Goal: Task Accomplishment & Management: Complete application form

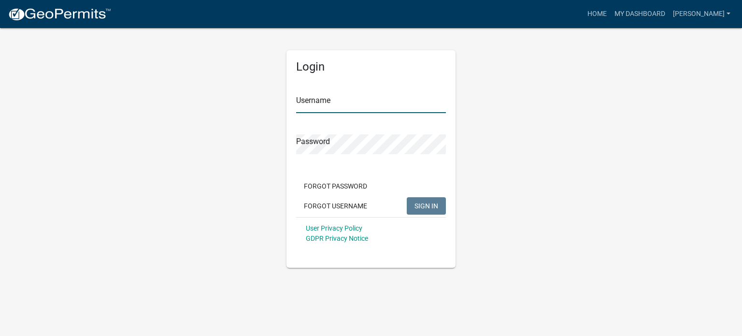
type input "[PERSON_NAME]"
click at [331, 104] on input "[PERSON_NAME]" at bounding box center [371, 103] width 150 height 20
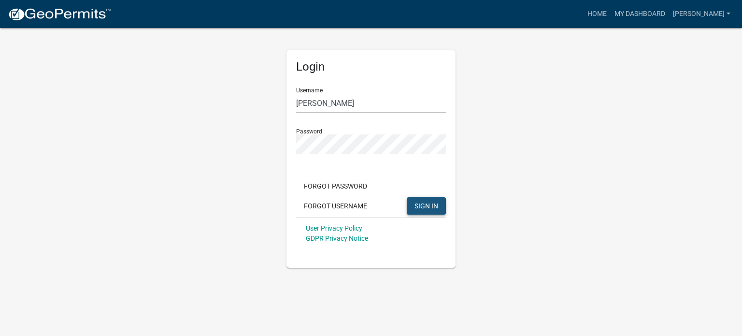
click at [422, 202] on span "SIGN IN" at bounding box center [427, 206] width 24 height 8
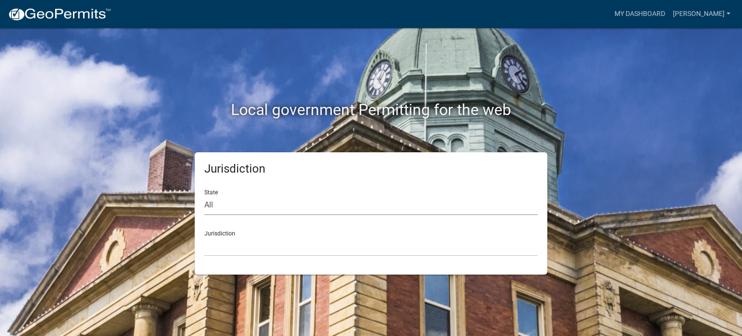
click at [259, 196] on select "All [US_STATE] [US_STATE] [US_STATE] [US_STATE] [US_STATE] [US_STATE] [US_STATE…" at bounding box center [370, 205] width 333 height 20
select select "[US_STATE]"
click at [204, 195] on select "All [US_STATE] [US_STATE] [US_STATE] [US_STATE] [US_STATE] [US_STATE] [US_STATE…" at bounding box center [370, 205] width 333 height 20
click at [226, 235] on div "Jurisdiction City of [GEOGRAPHIC_DATA], [US_STATE] City of [GEOGRAPHIC_DATA], […" at bounding box center [370, 239] width 333 height 33
click at [225, 246] on select "City of [GEOGRAPHIC_DATA], [US_STATE] City of [GEOGRAPHIC_DATA], [US_STATE] Cit…" at bounding box center [370, 246] width 333 height 20
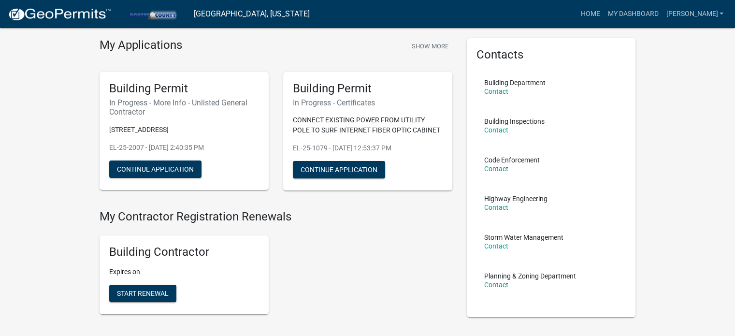
scroll to position [48, 0]
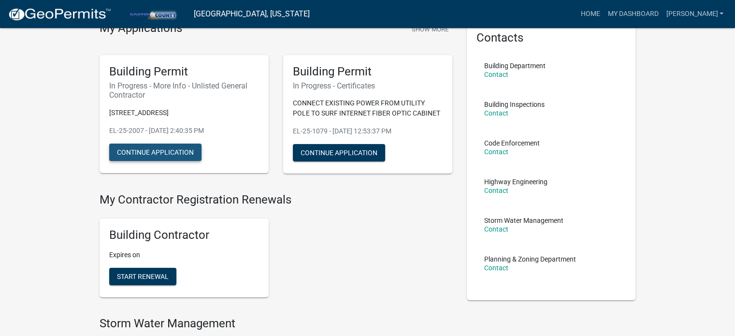
click at [132, 156] on button "Continue Application" at bounding box center [155, 152] width 92 height 17
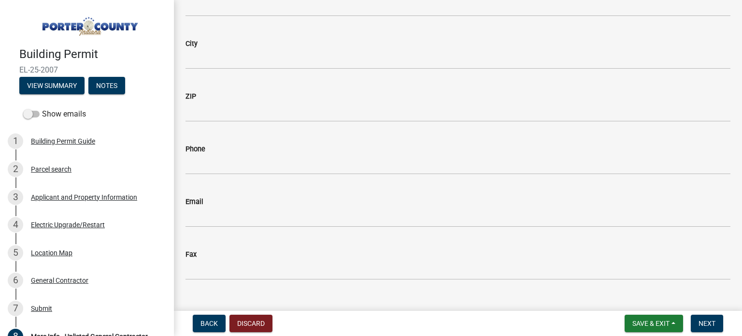
scroll to position [153, 0]
click at [59, 81] on button "View Summary" at bounding box center [51, 85] width 65 height 17
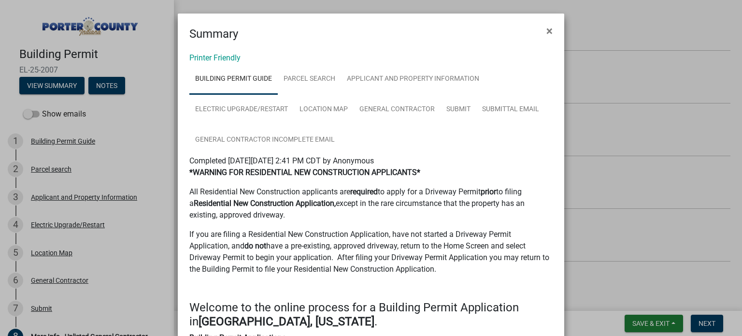
click at [228, 79] on link "Building Permit Guide" at bounding box center [233, 79] width 88 height 31
click at [298, 79] on link "Parcel search" at bounding box center [309, 79] width 63 height 31
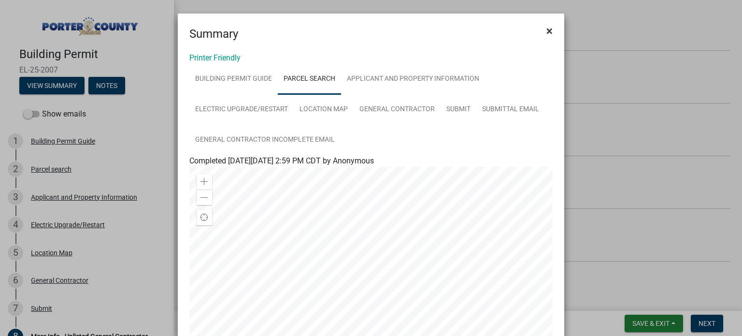
click at [547, 34] on span "×" at bounding box center [550, 31] width 6 height 14
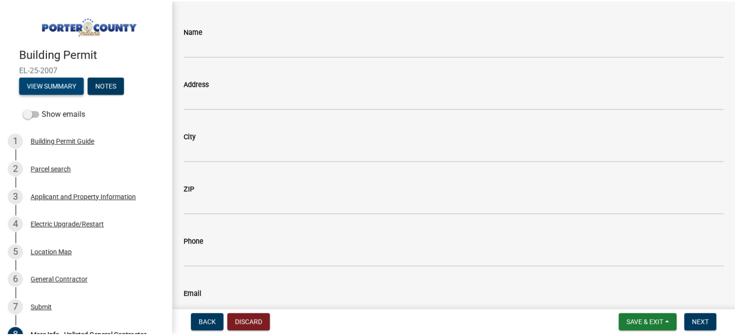
scroll to position [48, 0]
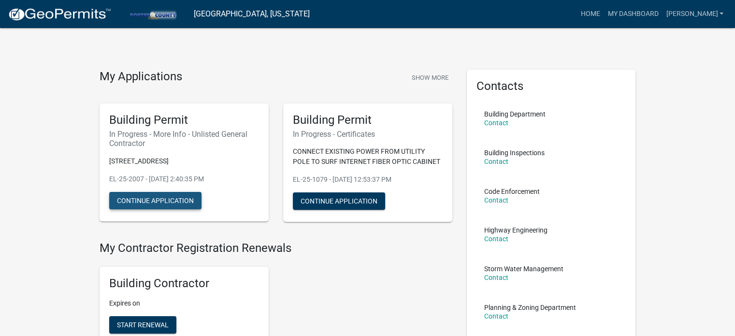
click at [145, 204] on button "Continue Application" at bounding box center [155, 200] width 92 height 17
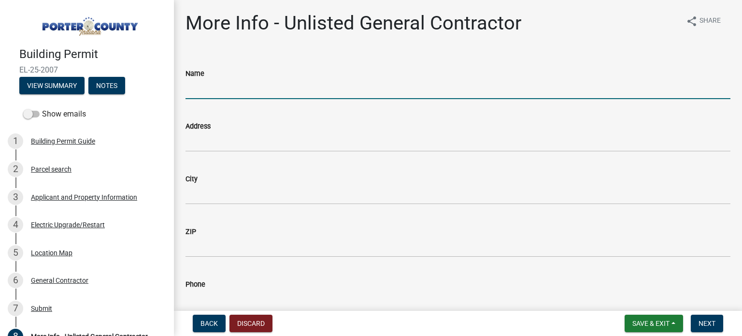
click at [363, 97] on input "Name" at bounding box center [458, 89] width 545 height 20
type input "Current Electric, Inc."
type input "[STREET_ADDRESS]"
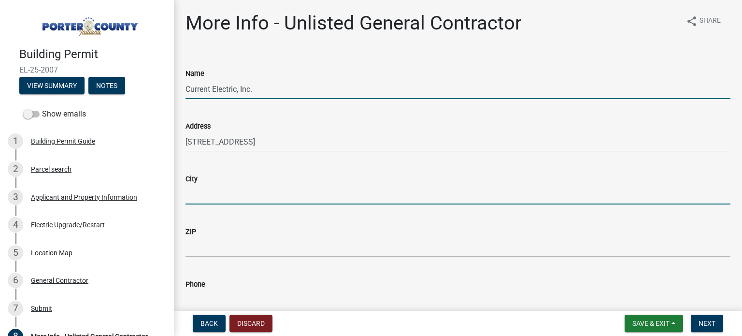
type input "Trail Creek"
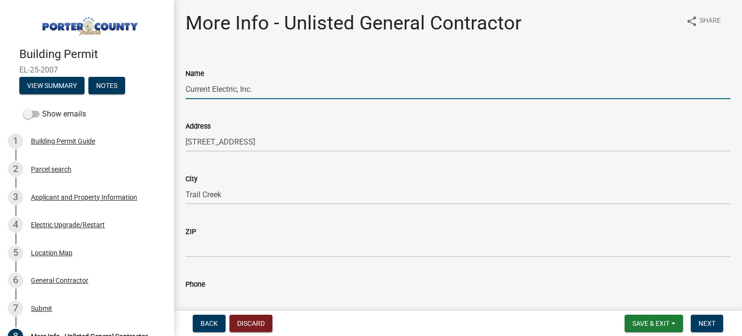
type input "46360"
type input "2198727736"
type input "[PERSON_NAME][EMAIL_ADDRESS][DOMAIN_NAME]"
click at [704, 323] on span "Next" at bounding box center [707, 323] width 17 height 8
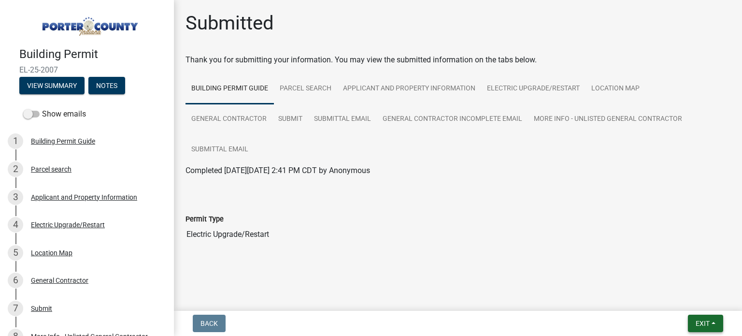
click at [698, 324] on span "Exit" at bounding box center [703, 323] width 14 height 8
click at [676, 304] on button "Save & Exit" at bounding box center [685, 298] width 77 height 23
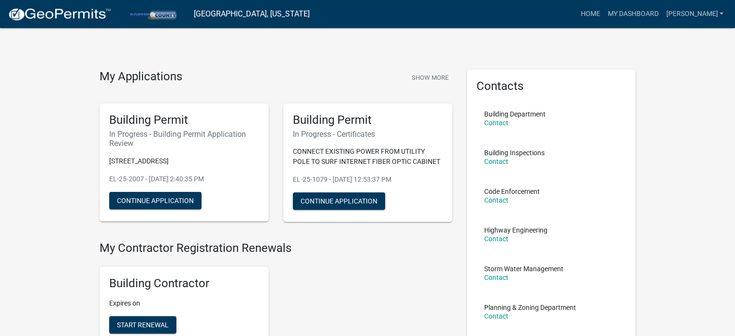
scroll to position [48, 0]
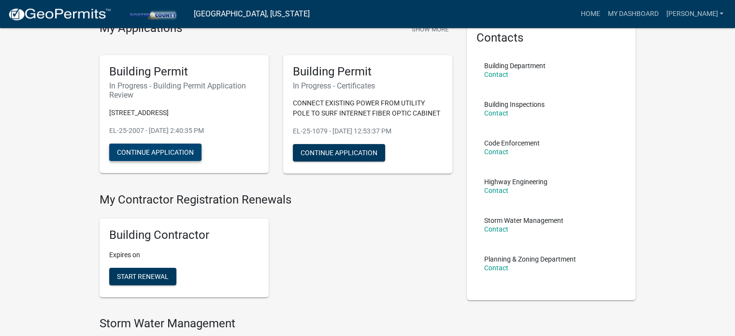
click at [162, 154] on button "Continue Application" at bounding box center [155, 152] width 92 height 17
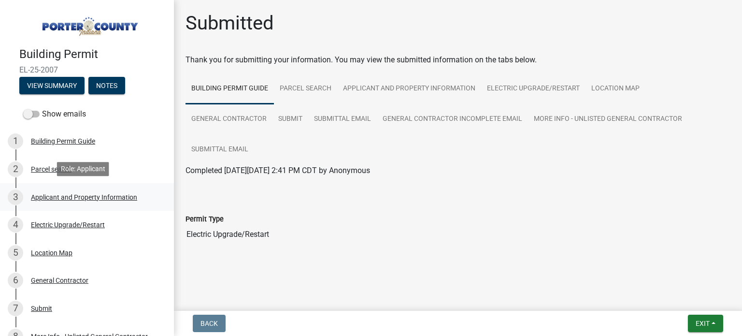
click at [87, 197] on div "Applicant and Property Information" at bounding box center [84, 197] width 106 height 7
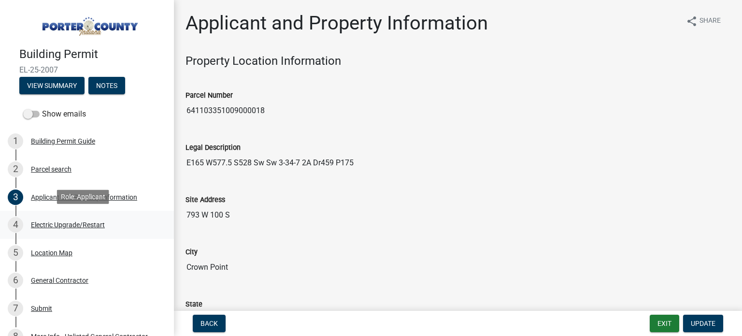
click at [79, 222] on div "Electric Upgrade/Restart" at bounding box center [68, 224] width 74 height 7
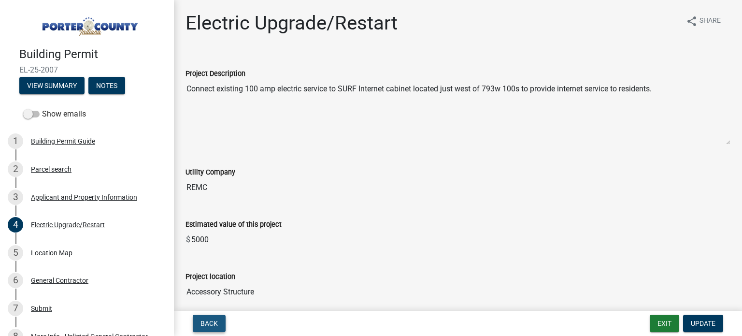
click at [203, 327] on button "Back" at bounding box center [209, 323] width 33 height 17
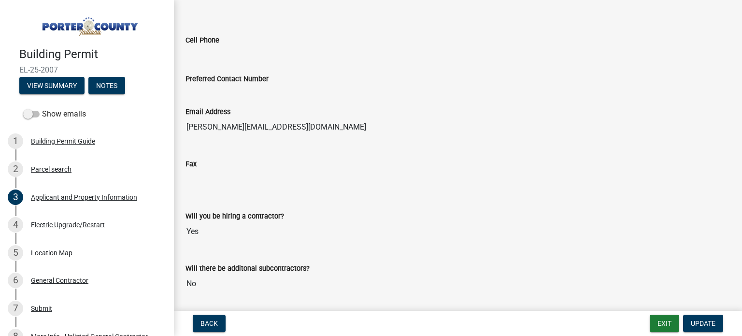
scroll to position [1257, 0]
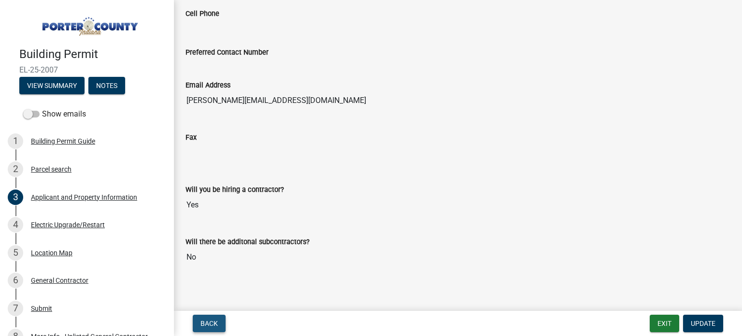
click at [206, 325] on span "Back" at bounding box center [209, 323] width 17 height 8
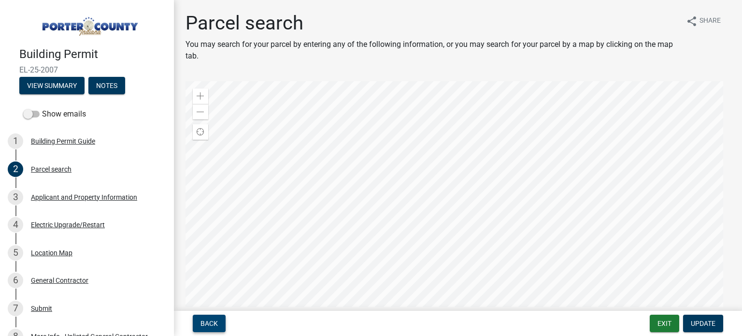
click at [215, 326] on span "Back" at bounding box center [209, 323] width 17 height 8
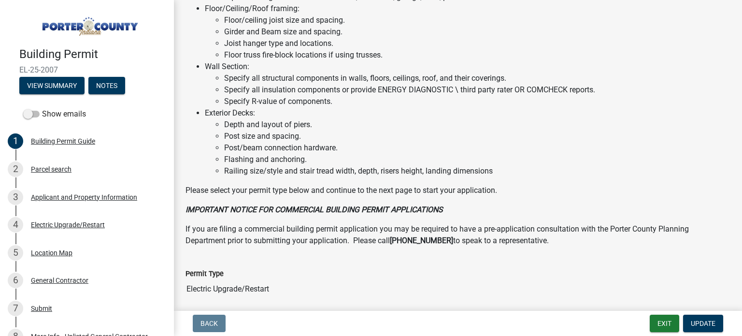
scroll to position [626, 0]
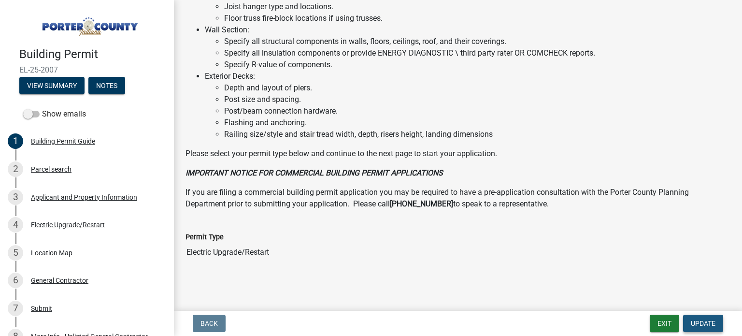
click at [712, 318] on button "Update" at bounding box center [703, 323] width 40 height 17
click at [694, 320] on span "Update" at bounding box center [703, 323] width 25 height 8
click at [706, 328] on button "Update" at bounding box center [703, 323] width 40 height 17
click at [49, 168] on div "Parcel search" at bounding box center [51, 169] width 41 height 7
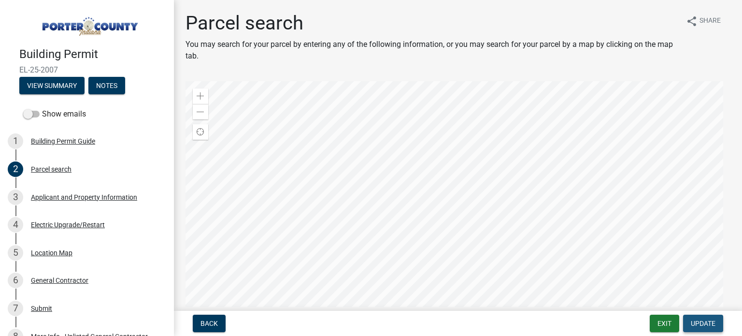
click at [712, 320] on span "Update" at bounding box center [703, 323] width 25 height 8
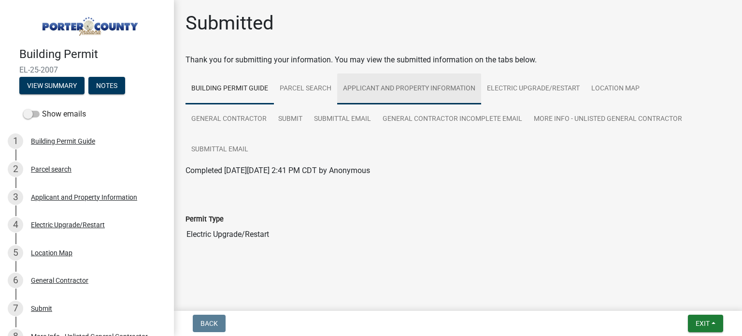
click at [375, 85] on link "Applicant and Property Information" at bounding box center [409, 88] width 144 height 31
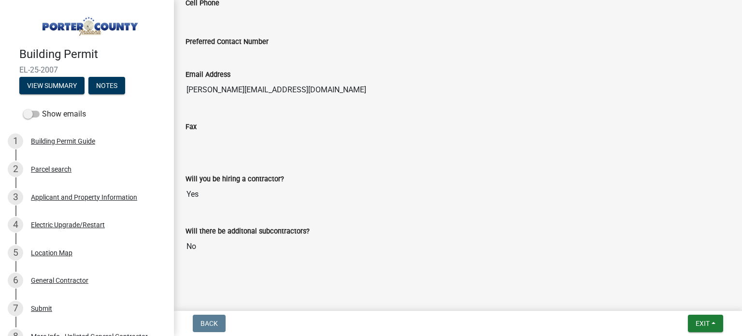
scroll to position [1352, 0]
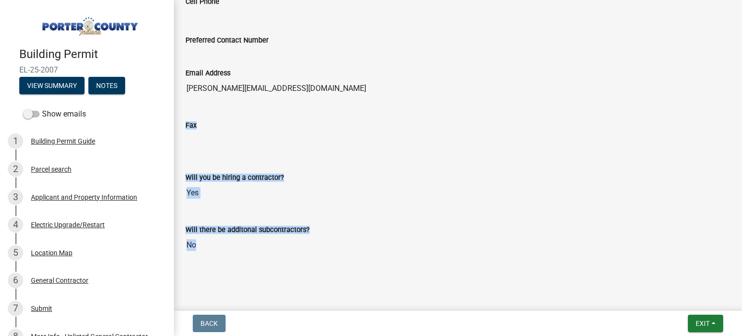
drag, startPoint x: 733, startPoint y: 277, endPoint x: 735, endPoint y: 134, distance: 143.0
click at [735, 134] on main "Submitted Thank you for submitting your information. You may view the submitted…" at bounding box center [458, 153] width 568 height 307
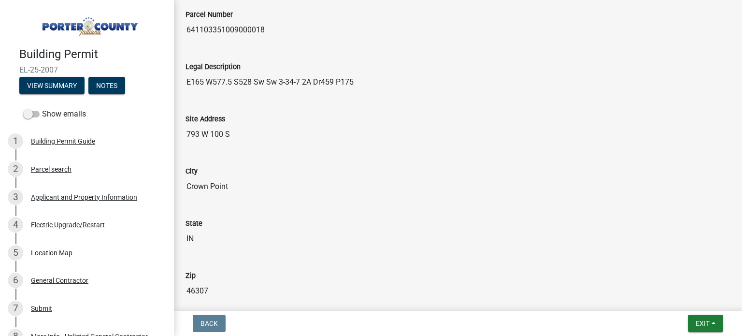
scroll to position [0, 0]
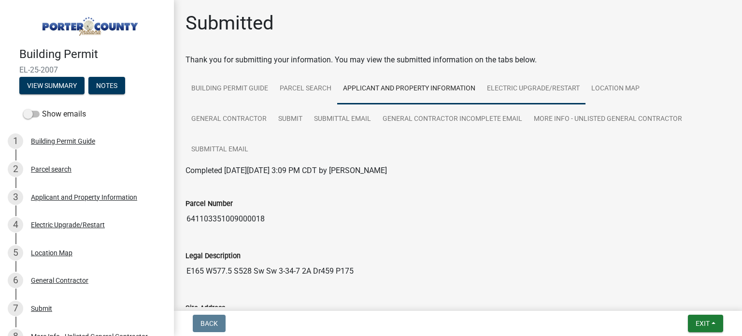
click at [550, 90] on link "Electric Upgrade/Restart" at bounding box center [533, 88] width 104 height 31
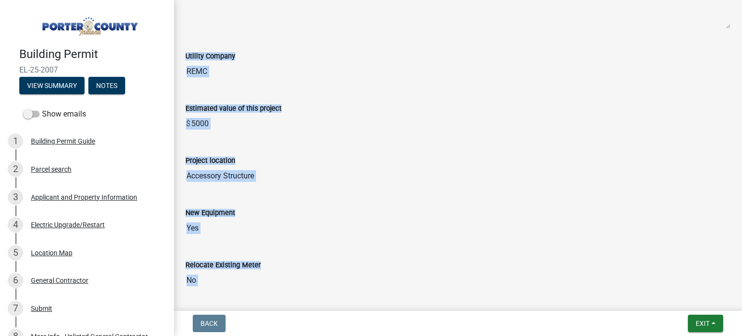
scroll to position [241, 0]
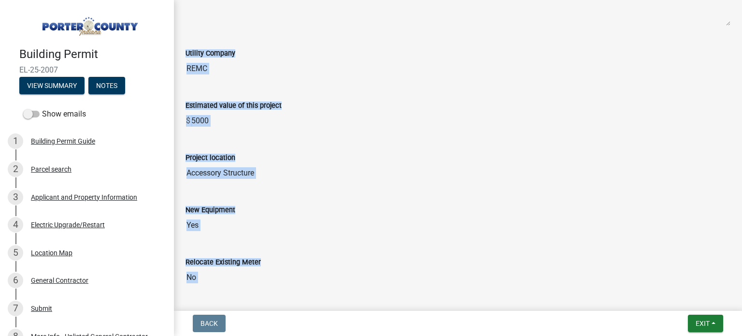
click at [233, 173] on input "Accessory Structure" at bounding box center [458, 172] width 545 height 19
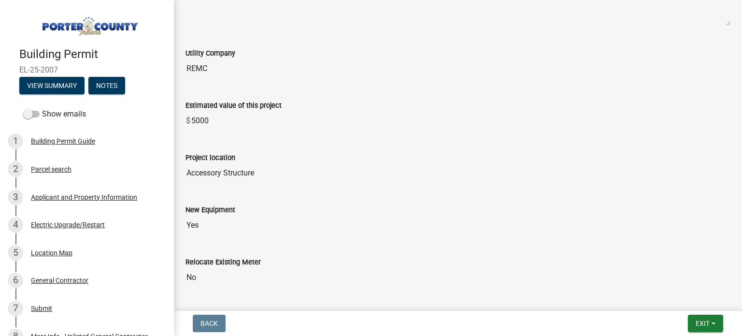
drag, startPoint x: 277, startPoint y: 170, endPoint x: 183, endPoint y: 173, distance: 94.3
click at [183, 173] on div "Project location Accessory Structure" at bounding box center [458, 164] width 560 height 52
click at [284, 172] on input "Accessory Structure" at bounding box center [458, 172] width 545 height 19
drag, startPoint x: 284, startPoint y: 172, endPoint x: 186, endPoint y: 173, distance: 98.1
click at [186, 173] on input "Accessory Structure" at bounding box center [458, 172] width 545 height 19
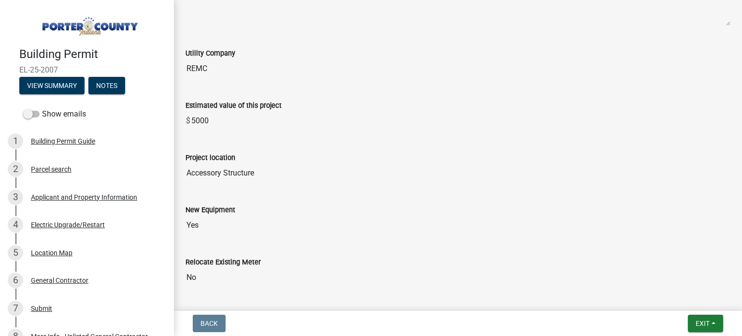
click at [344, 171] on input "Accessory Structure" at bounding box center [458, 172] width 545 height 19
drag, startPoint x: 344, startPoint y: 171, endPoint x: 179, endPoint y: 176, distance: 164.4
click at [179, 176] on div "Project location Accessory Structure" at bounding box center [458, 164] width 560 height 52
click at [274, 172] on input "Accessory Structure" at bounding box center [458, 172] width 545 height 19
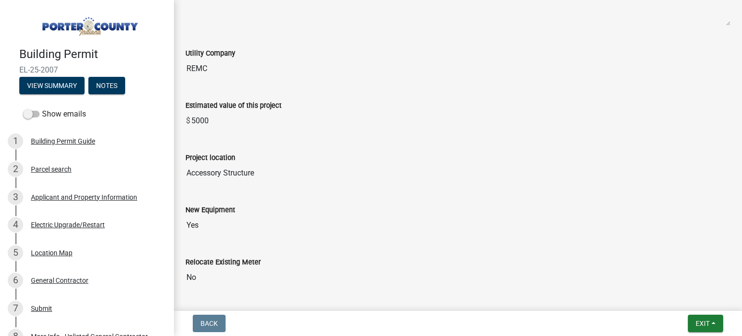
click at [271, 172] on input "Accessory Structure" at bounding box center [458, 172] width 545 height 19
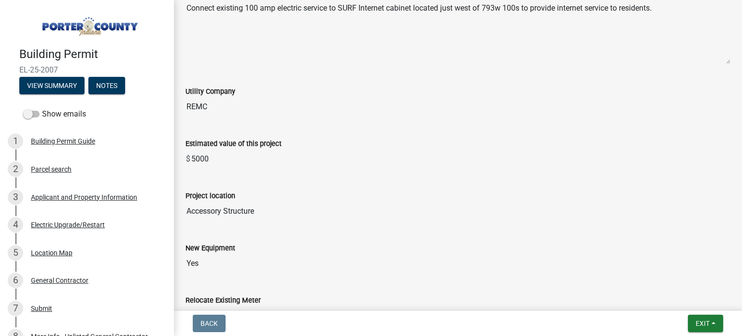
scroll to position [202, 0]
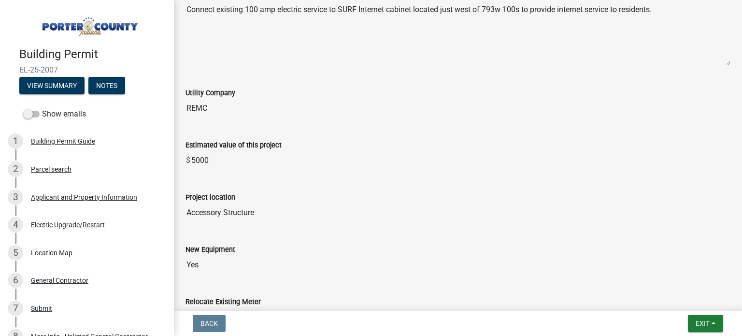
click at [301, 200] on div "Project location" at bounding box center [458, 197] width 545 height 12
click at [272, 212] on input "Accessory Structure" at bounding box center [458, 212] width 545 height 19
drag, startPoint x: 272, startPoint y: 212, endPoint x: 207, endPoint y: 213, distance: 64.3
click at [207, 213] on input "Accessory Structure" at bounding box center [458, 212] width 545 height 19
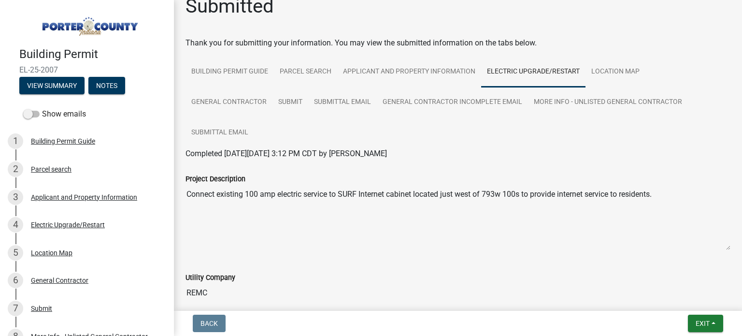
scroll to position [0, 0]
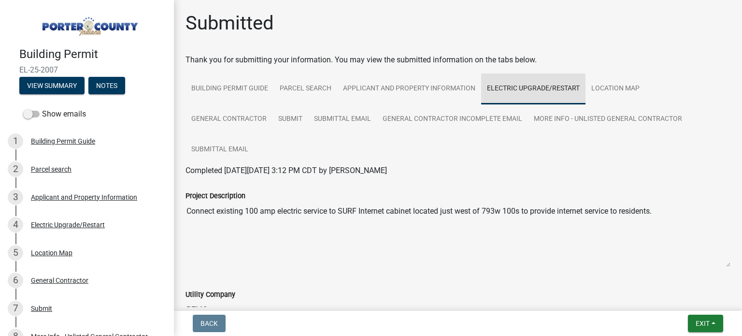
click at [552, 85] on link "Electric Upgrade/Restart" at bounding box center [533, 88] width 104 height 31
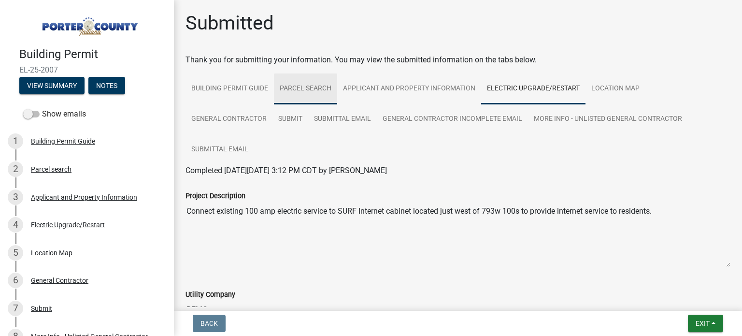
click at [317, 85] on link "Parcel search" at bounding box center [305, 88] width 63 height 31
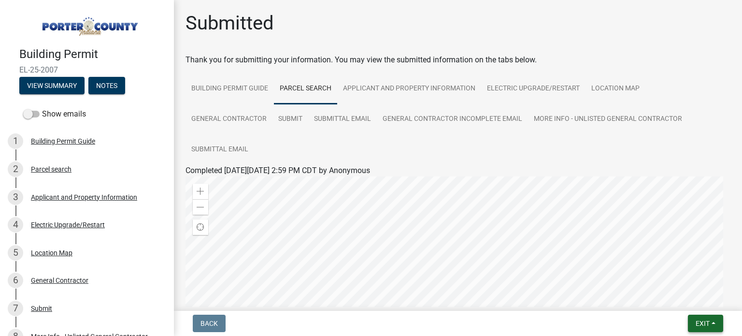
click at [696, 323] on span "Exit" at bounding box center [703, 323] width 14 height 8
click at [681, 298] on button "Save & Exit" at bounding box center [685, 298] width 77 height 23
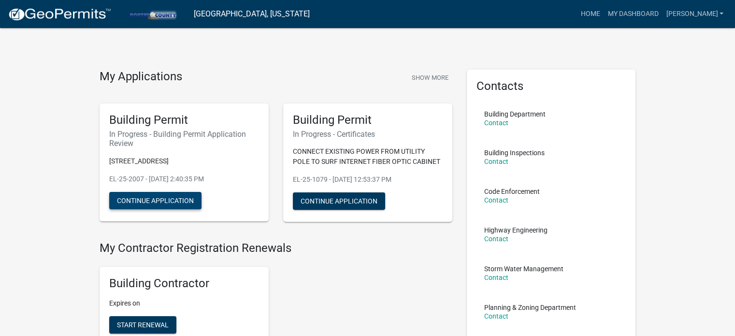
click at [188, 196] on button "Continue Application" at bounding box center [155, 200] width 92 height 17
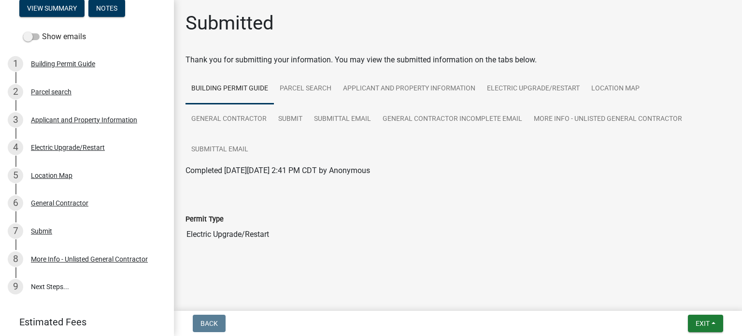
scroll to position [97, 0]
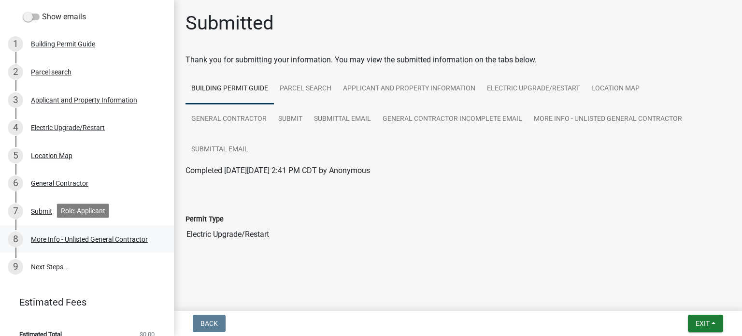
click at [87, 236] on div "More Info - Unlisted General Contractor" at bounding box center [89, 239] width 117 height 7
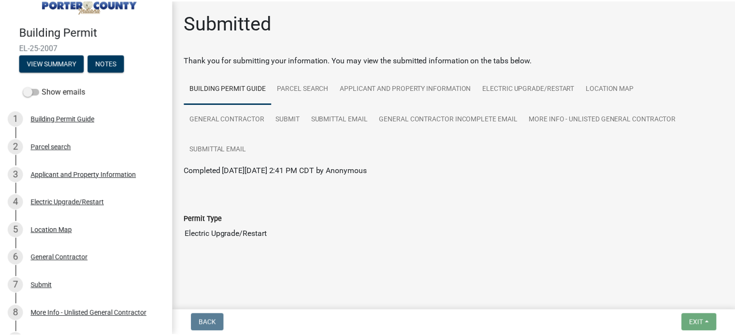
scroll to position [0, 0]
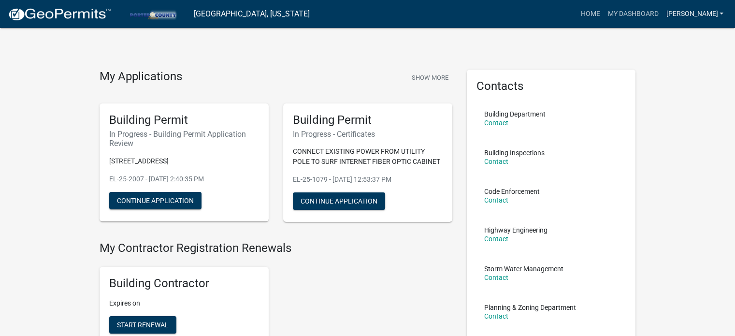
click at [709, 13] on link "[PERSON_NAME]" at bounding box center [694, 14] width 65 height 18
click at [674, 36] on link "Account" at bounding box center [686, 39] width 83 height 23
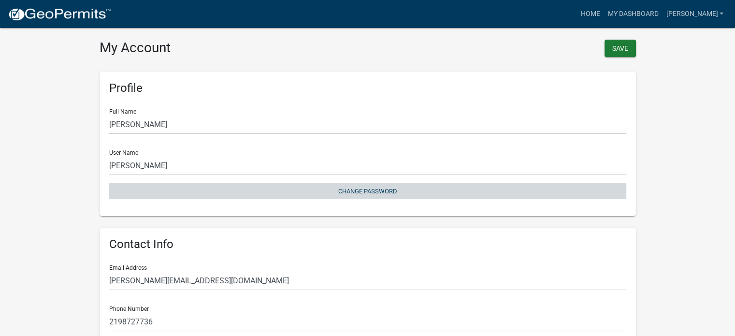
click at [385, 188] on button "Change Password" at bounding box center [367, 191] width 517 height 16
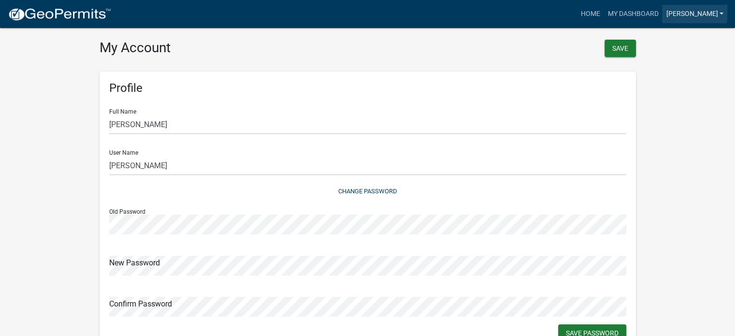
click at [708, 11] on link "[PERSON_NAME]" at bounding box center [694, 14] width 65 height 18
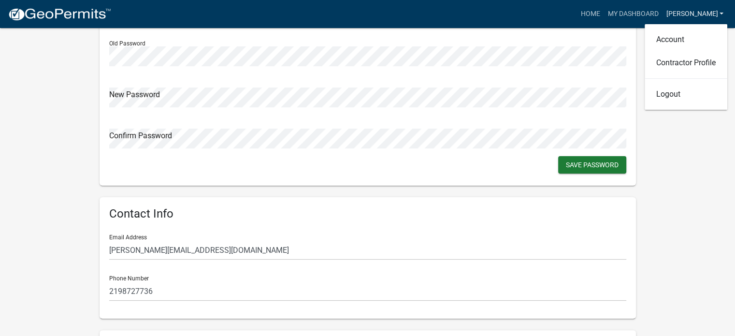
scroll to position [193, 0]
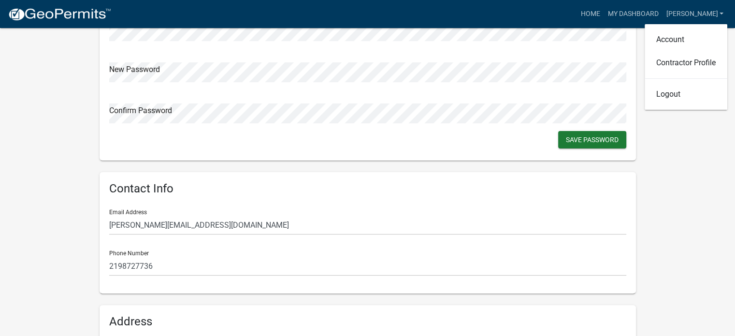
click at [48, 23] on link at bounding box center [59, 14] width 103 height 20
